Goal: Book appointment/travel/reservation

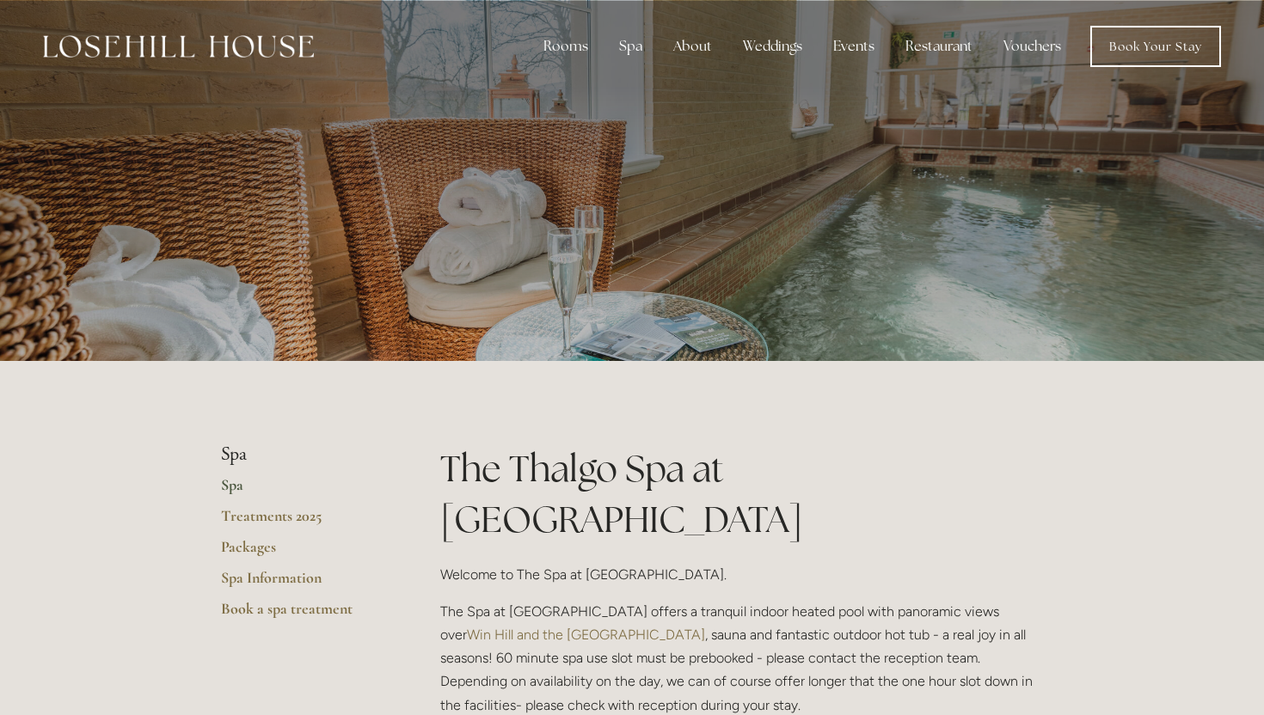
scroll to position [90, 0]
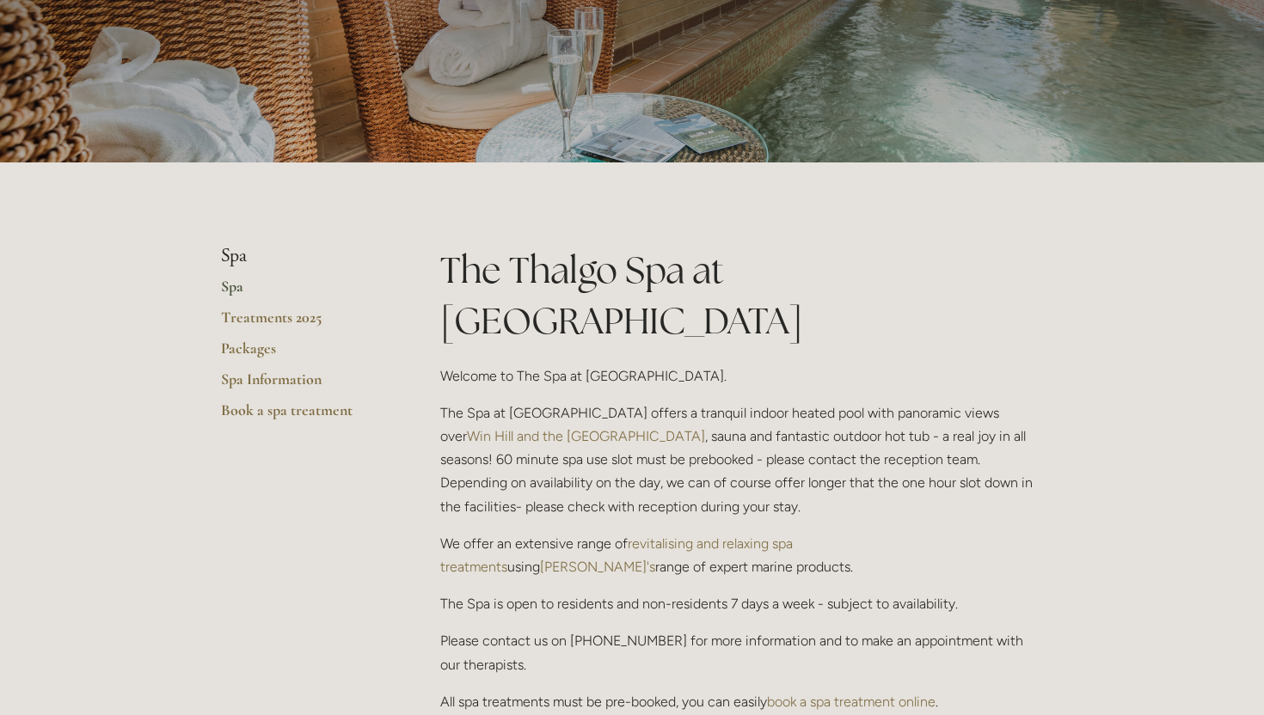
scroll to position [193, 0]
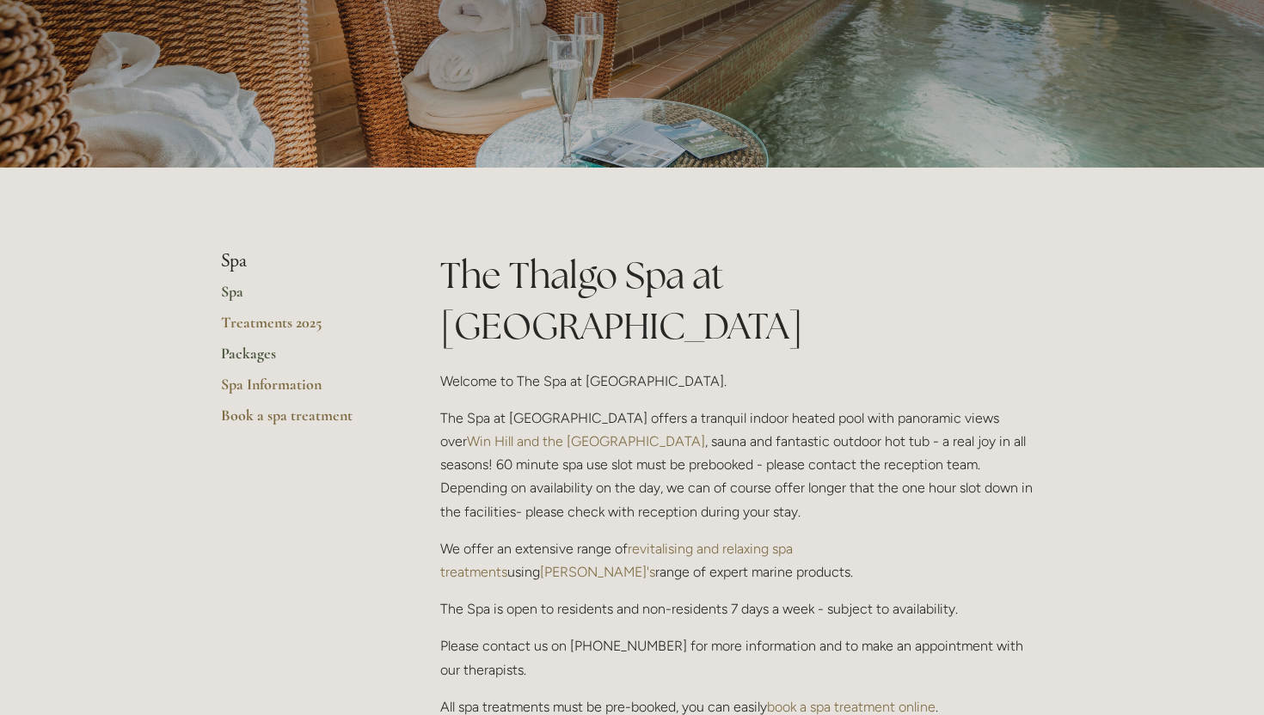
click at [248, 354] on link "Packages" at bounding box center [303, 359] width 164 height 31
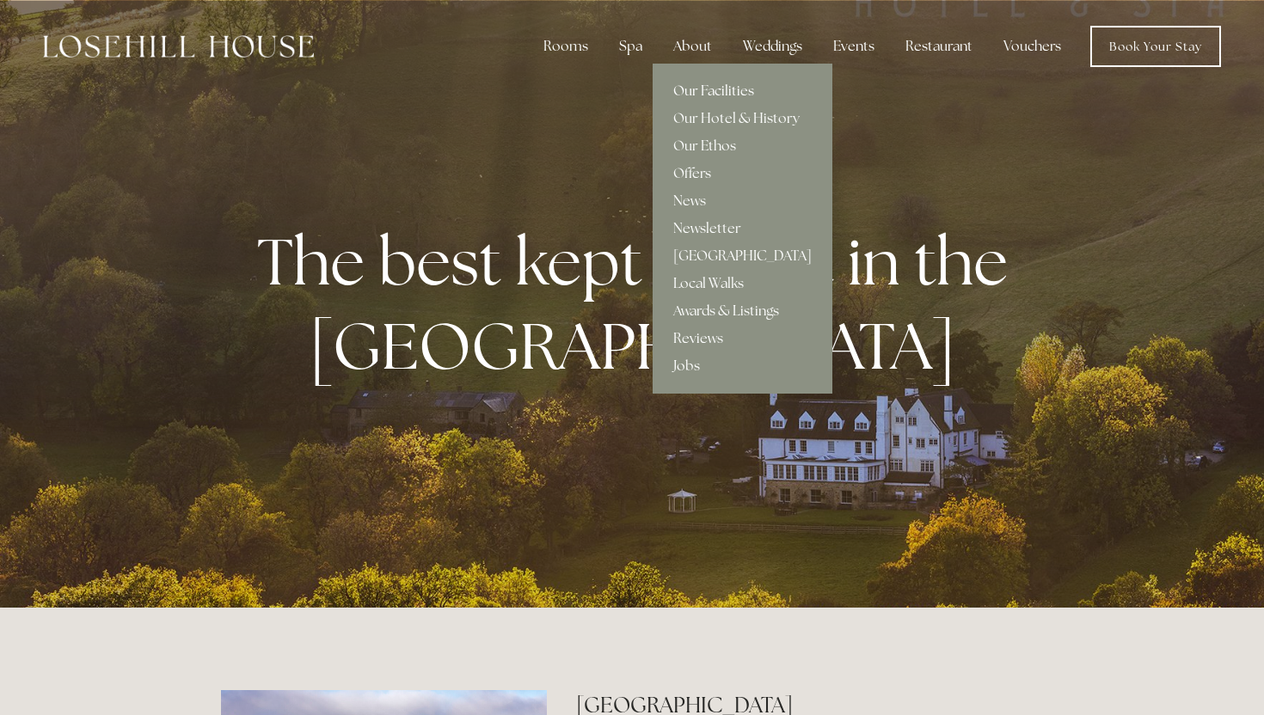
click at [712, 85] on link "Our Facilities" at bounding box center [742, 91] width 180 height 28
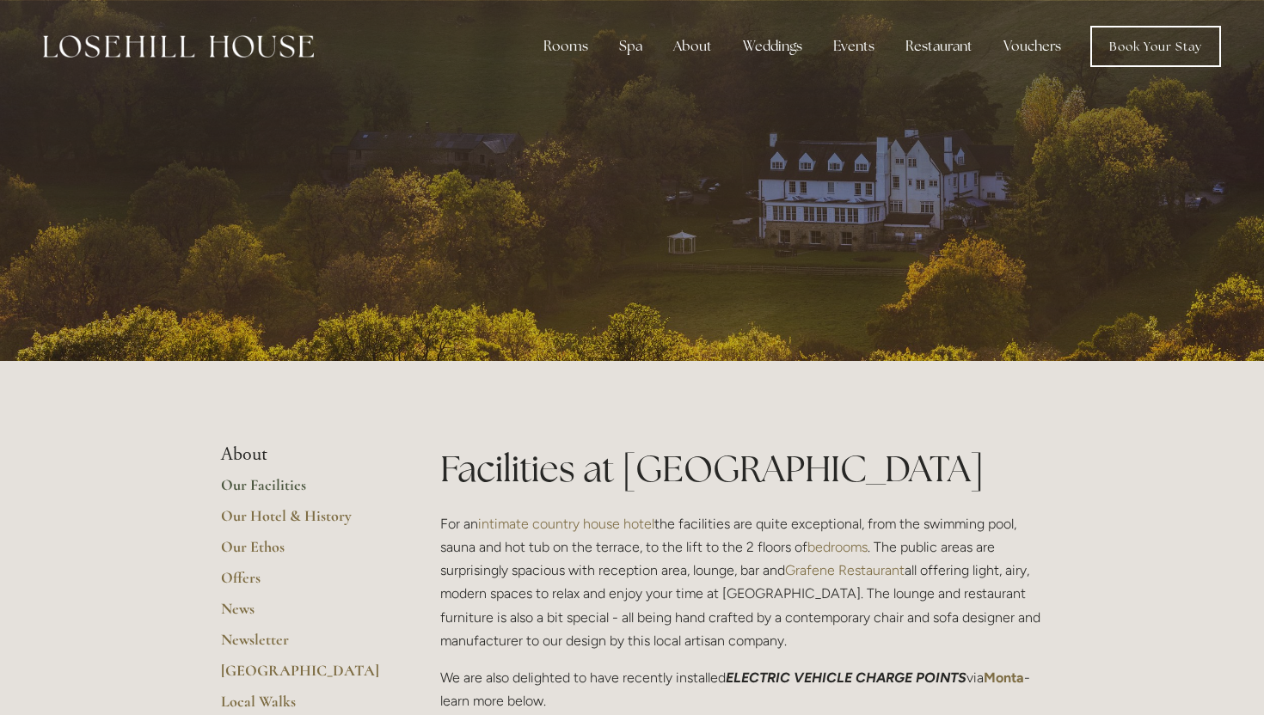
click at [1155, 43] on link "Book Your Stay" at bounding box center [1155, 46] width 131 height 41
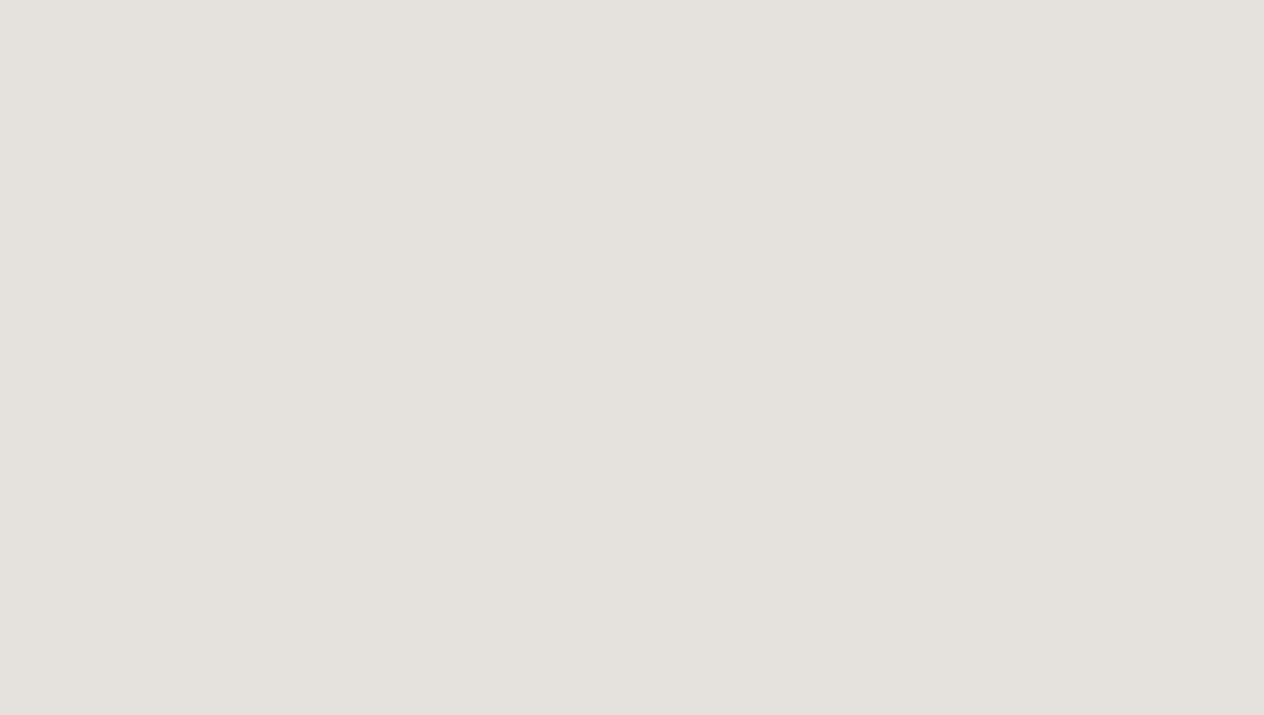
scroll to position [988, 0]
